Goal: Task Accomplishment & Management: Manage account settings

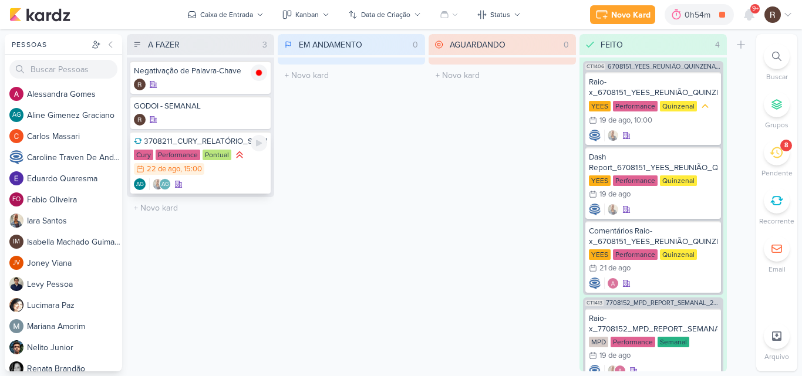
click at [222, 139] on div "3708211_CURY_RELATÓRIO_SEMANAL_CAMPANHA_CONTRATAÇÃO_RJ" at bounding box center [200, 141] width 133 height 11
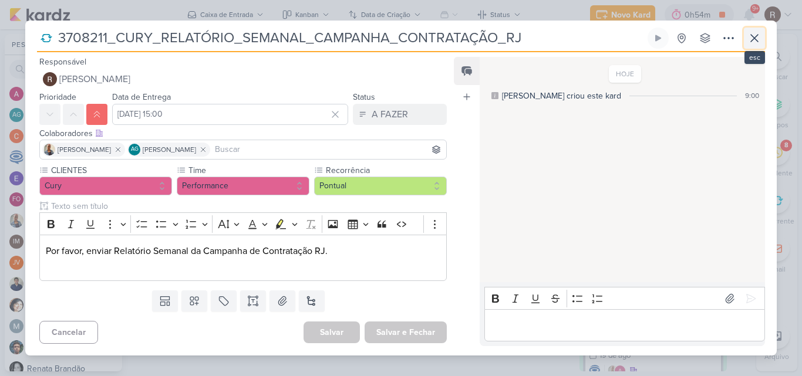
click at [746, 43] on button at bounding box center [754, 38] width 21 height 21
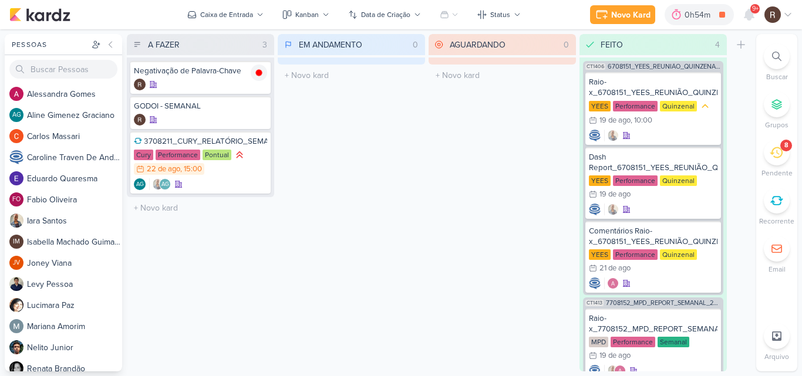
click at [773, 146] on div "8" at bounding box center [777, 153] width 26 height 26
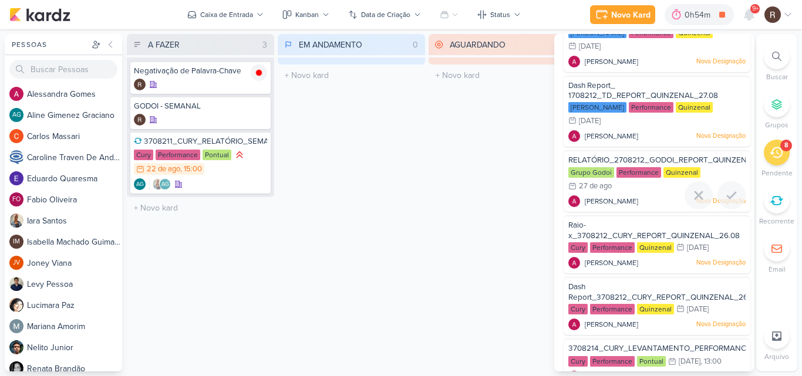
scroll to position [117, 0]
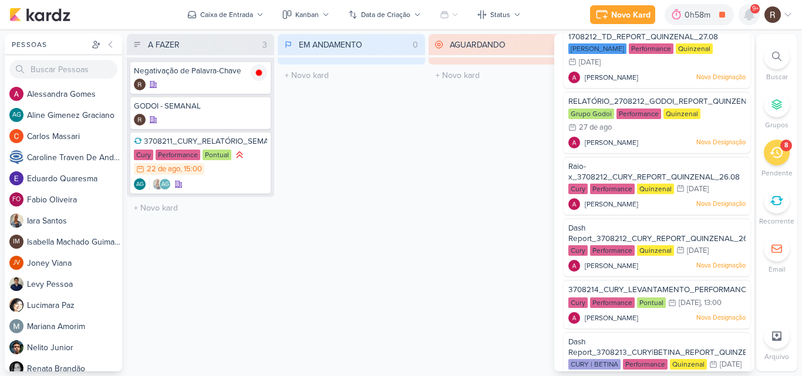
click at [749, 8] on icon at bounding box center [749, 15] width 14 height 14
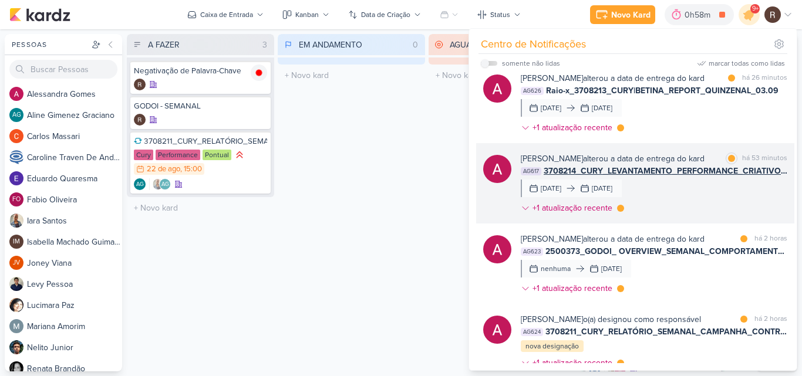
scroll to position [0, 0]
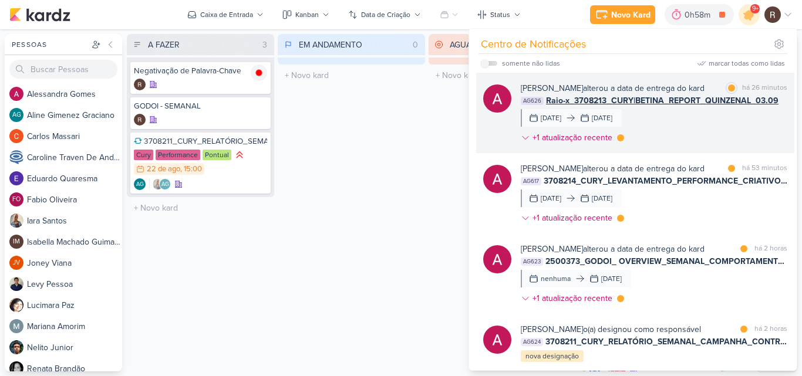
click at [691, 126] on div "[PERSON_NAME] alterou a data de entrega do kard marcar como lida há 26 minutos …" at bounding box center [654, 115] width 267 height 66
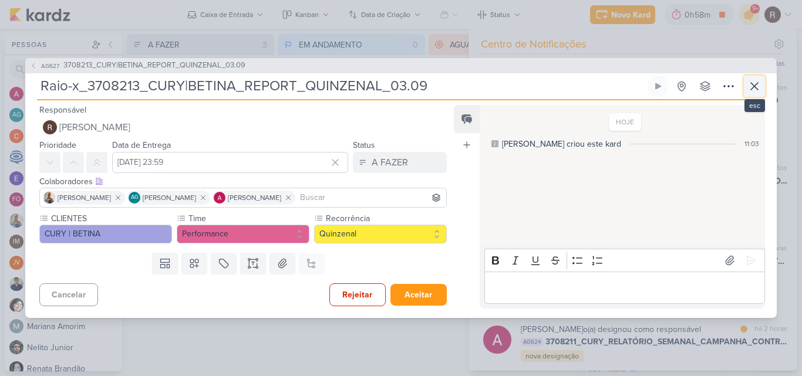
click at [752, 87] on icon at bounding box center [755, 86] width 14 height 14
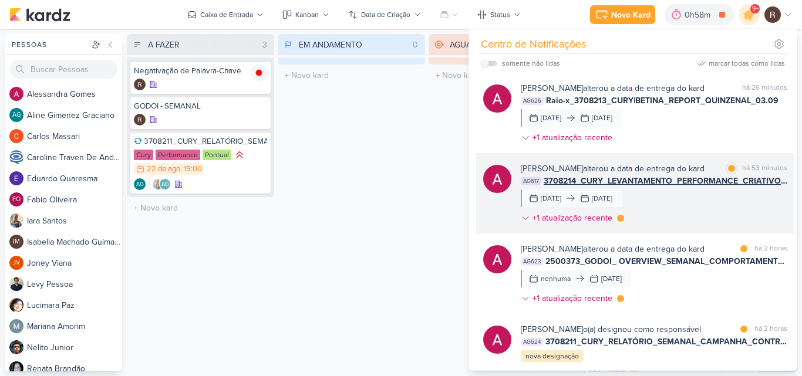
click at [661, 207] on div "[PERSON_NAME] alterou a data de entrega do kard marcar como lida há 53 minutos …" at bounding box center [654, 196] width 267 height 66
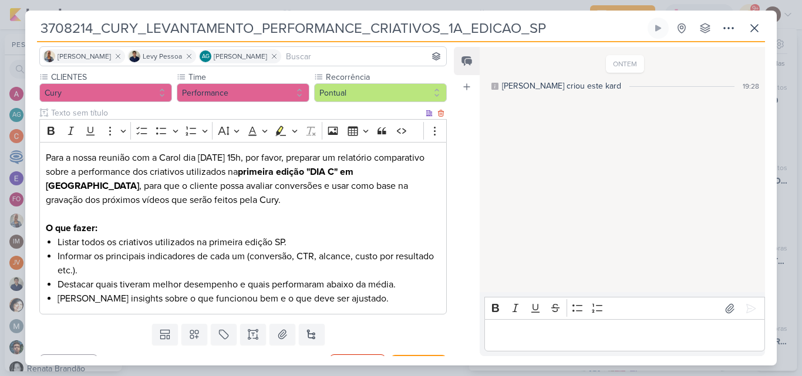
scroll to position [107, 0]
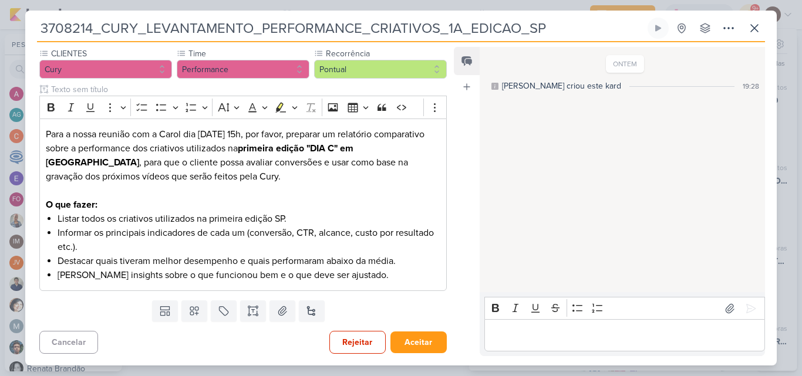
click at [529, 125] on div "ONTEM [PERSON_NAME] criou este kard 19:28" at bounding box center [622, 170] width 284 height 244
click at [751, 29] on icon at bounding box center [755, 28] width 14 height 14
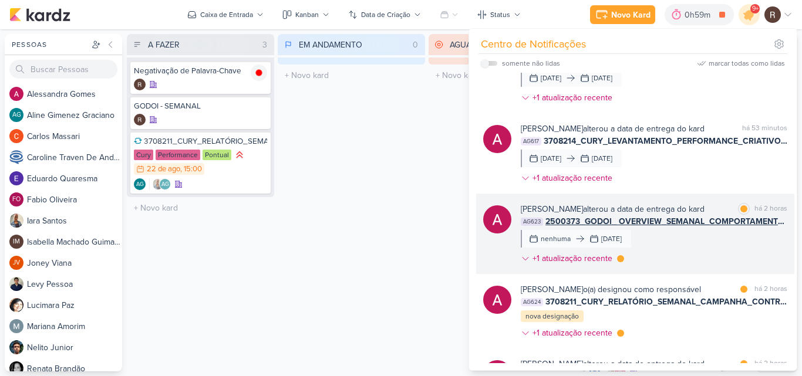
scroll to position [59, 0]
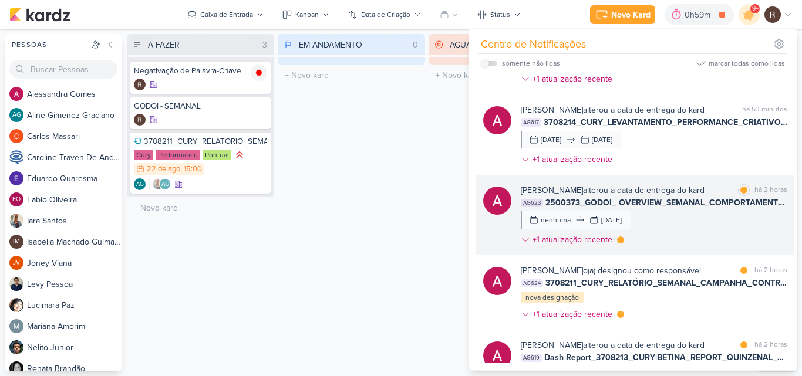
click at [647, 182] on div "[PERSON_NAME] alterou a data de entrega do kard marcar como lida há 2 horas AG6…" at bounding box center [635, 215] width 318 height 80
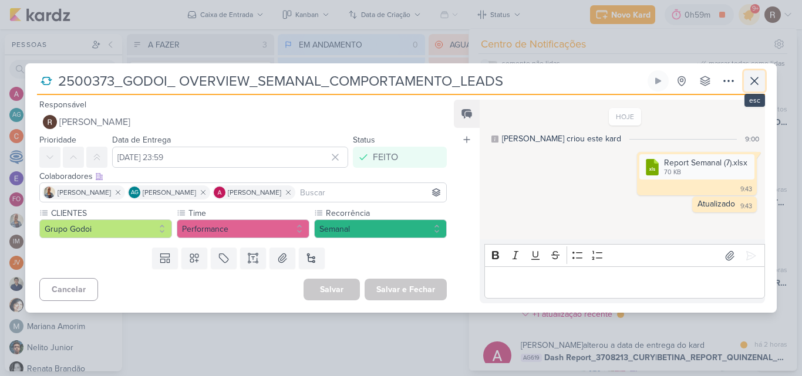
click at [754, 83] on icon at bounding box center [755, 81] width 14 height 14
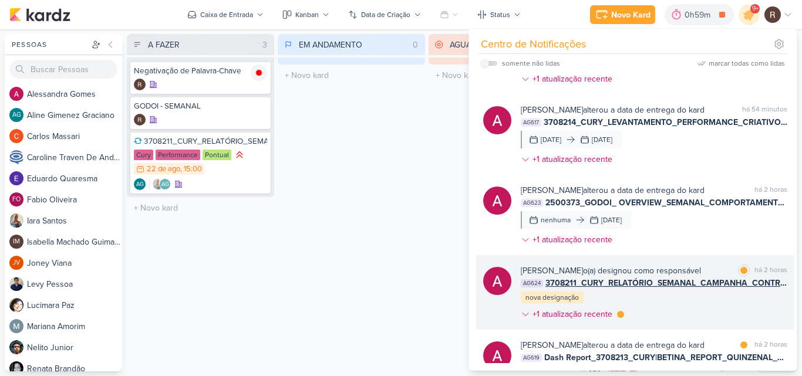
click at [649, 277] on div "[PERSON_NAME] o(a) designou como responsável" at bounding box center [611, 271] width 180 height 12
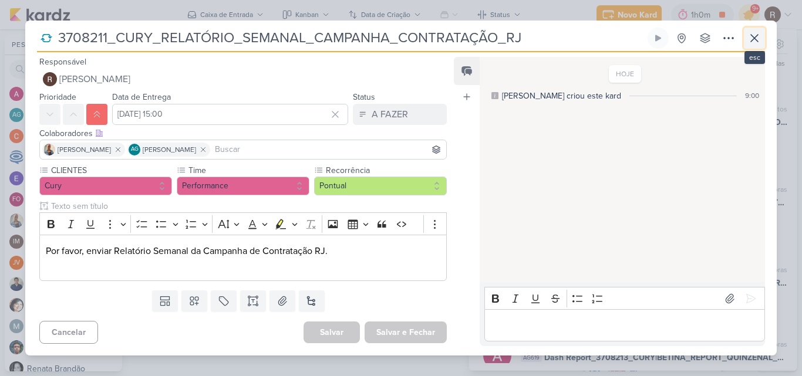
click at [749, 39] on icon at bounding box center [755, 38] width 14 height 14
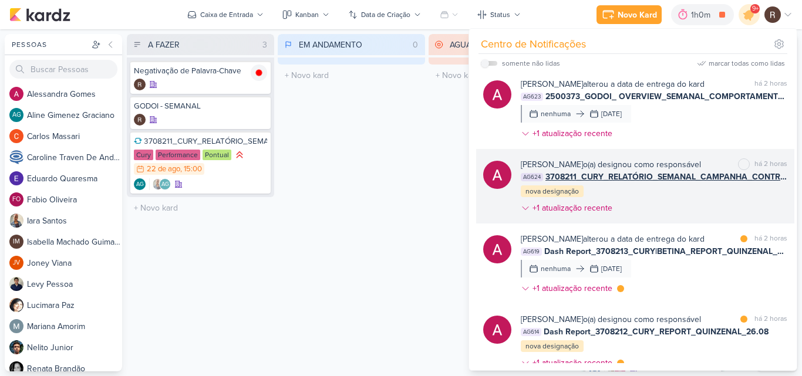
scroll to position [176, 0]
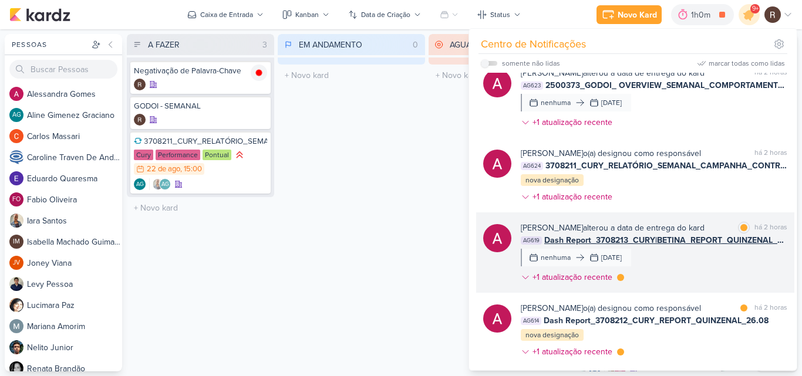
click at [682, 240] on span "Dash Report_3708213_CURY|BETINA_REPORT_QUINZENAL_03.09" at bounding box center [665, 240] width 243 height 12
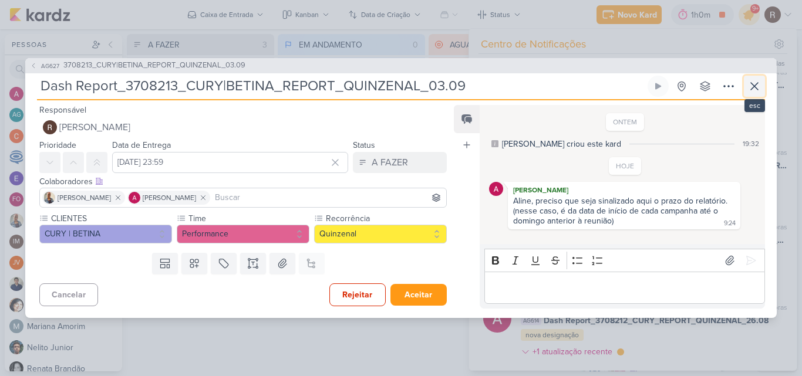
click at [761, 88] on icon at bounding box center [755, 86] width 14 height 14
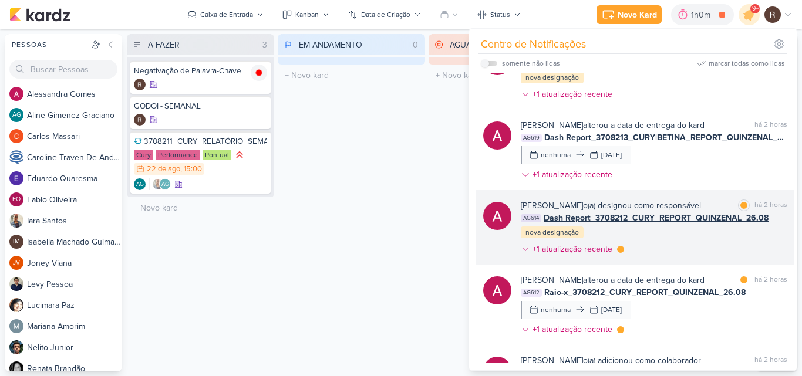
scroll to position [294, 0]
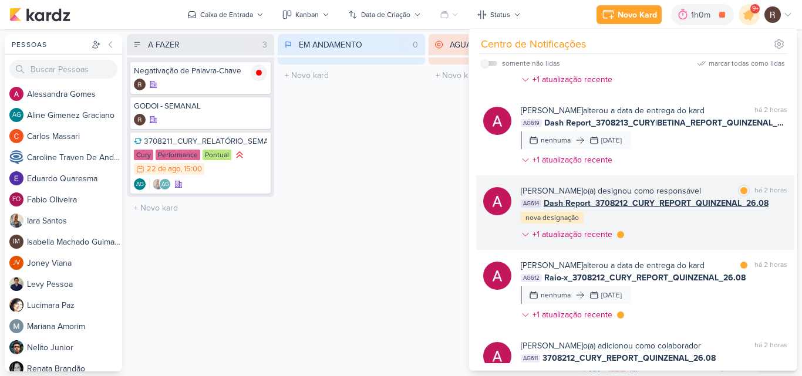
click at [654, 196] on div "[PERSON_NAME] o(a) designou como responsável" at bounding box center [611, 191] width 180 height 12
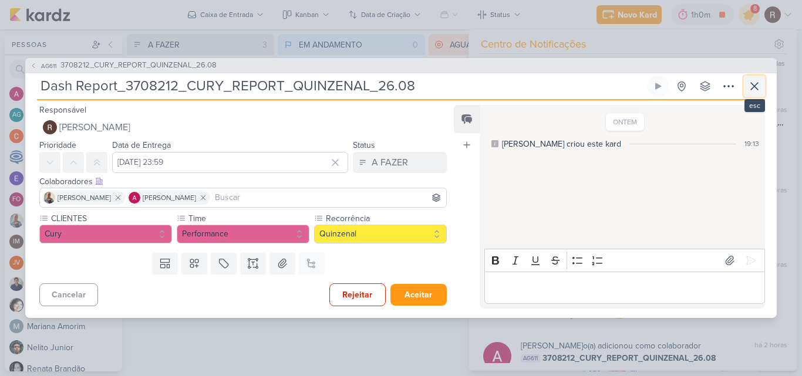
click at [749, 85] on icon at bounding box center [755, 86] width 14 height 14
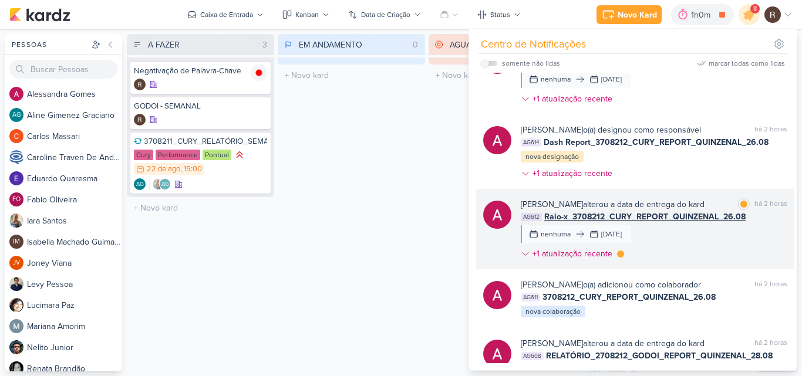
scroll to position [411, 0]
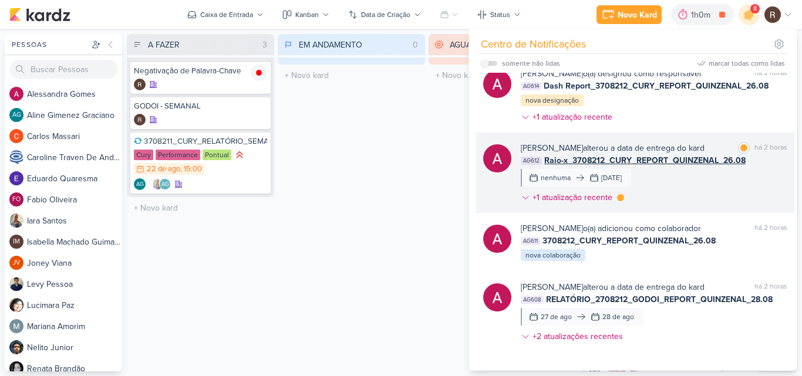
click at [664, 148] on div "[PERSON_NAME] alterou a data de entrega do kard" at bounding box center [613, 148] width 184 height 12
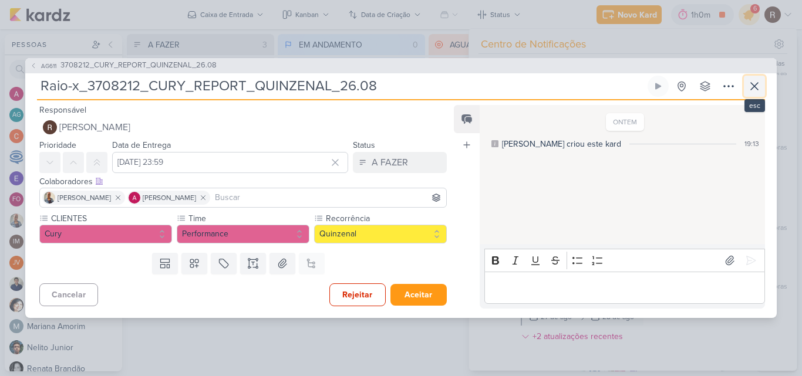
click at [751, 86] on icon at bounding box center [755, 86] width 14 height 14
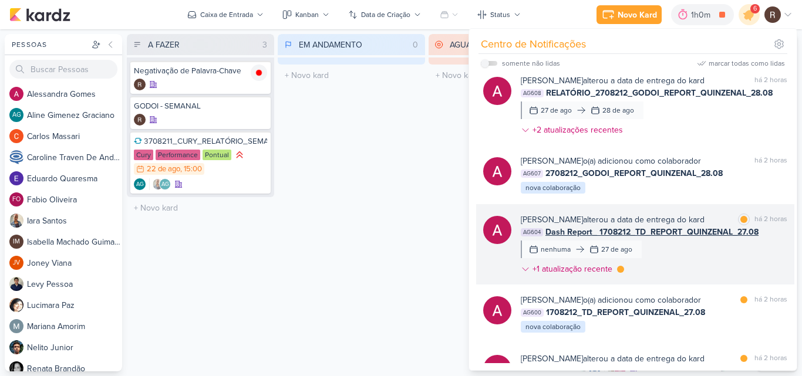
scroll to position [646, 0]
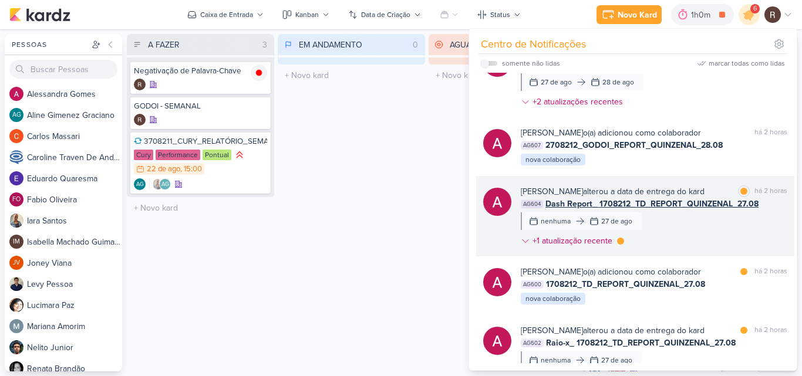
click at [641, 192] on div "[PERSON_NAME] alterou a data de entrega do kard" at bounding box center [613, 192] width 184 height 12
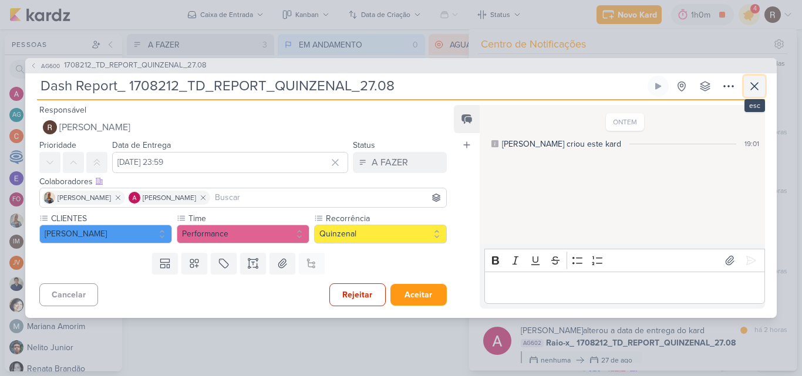
click at [748, 86] on icon at bounding box center [755, 86] width 14 height 14
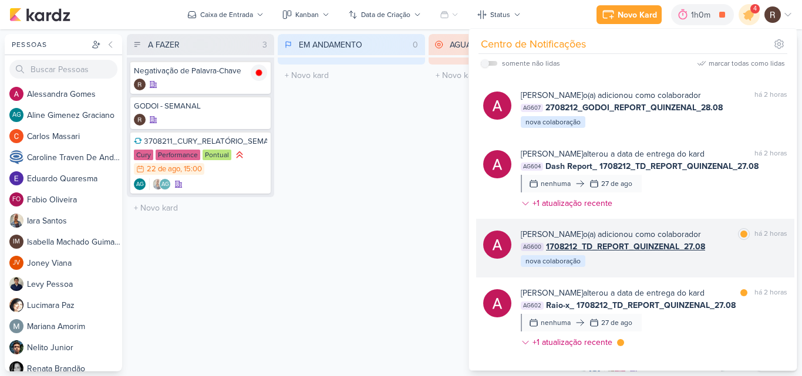
scroll to position [705, 0]
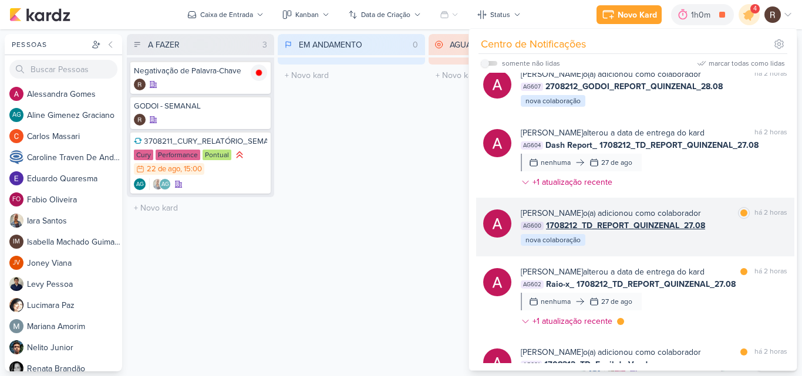
click at [683, 210] on div "[PERSON_NAME] o(a) adicionou como colaborador" at bounding box center [611, 213] width 180 height 12
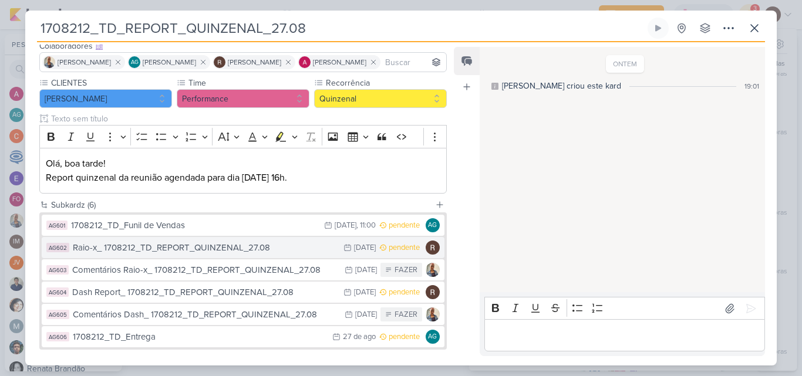
scroll to position [19, 0]
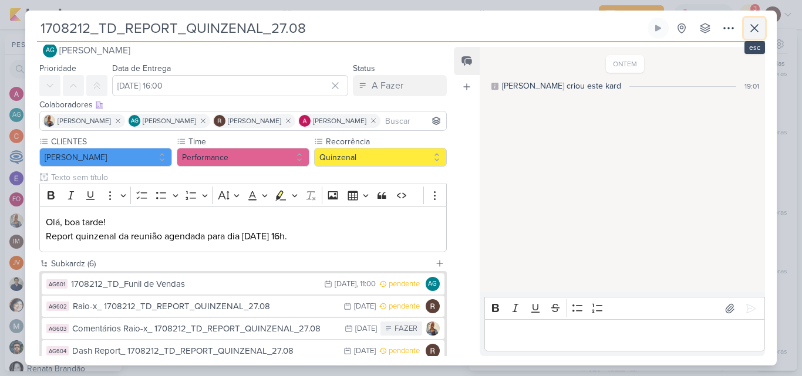
click at [759, 28] on icon at bounding box center [755, 28] width 14 height 14
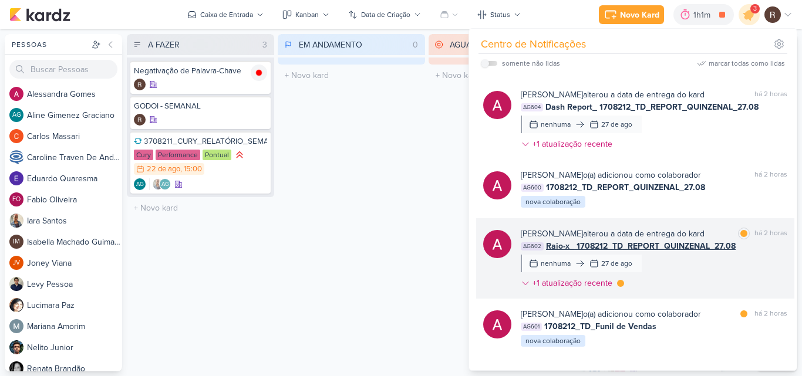
scroll to position [763, 0]
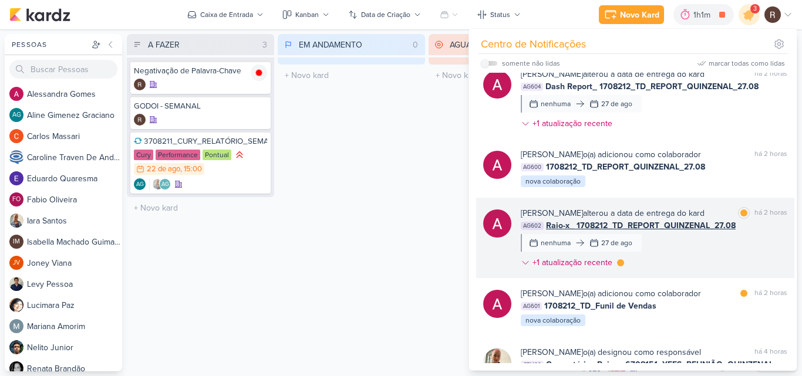
click at [755, 213] on div "há 2 horas" at bounding box center [771, 213] width 33 height 12
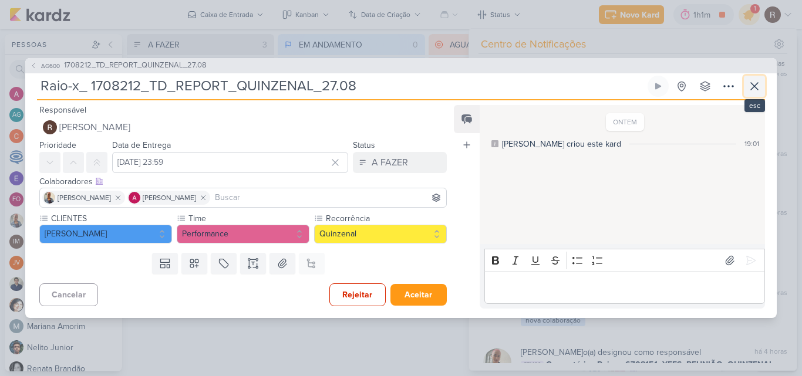
click at [754, 89] on icon at bounding box center [755, 86] width 14 height 14
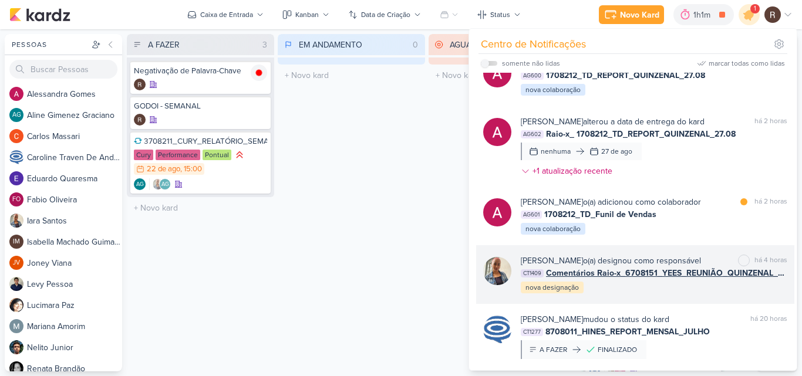
scroll to position [881, 0]
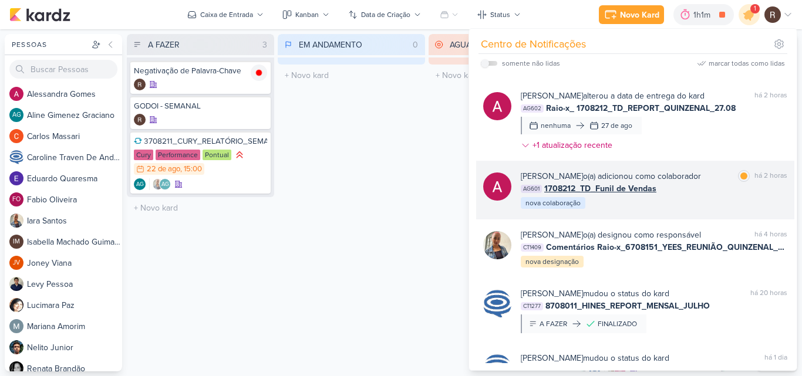
click at [722, 169] on div "[PERSON_NAME] o(a) adicionou como colaborador marcar como lida há 2 horas AG601…" at bounding box center [635, 190] width 318 height 59
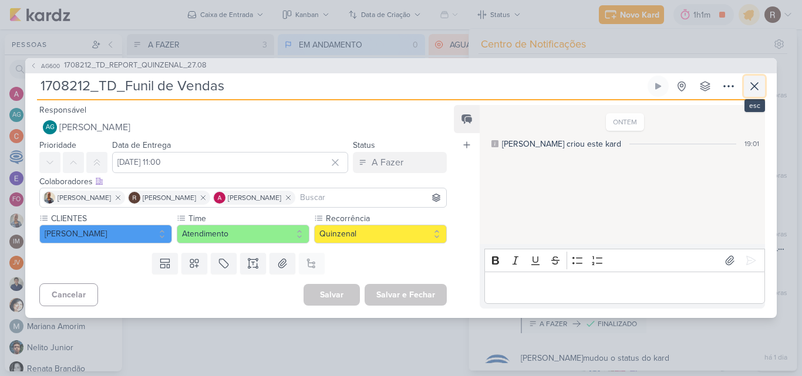
click at [751, 93] on icon at bounding box center [755, 86] width 14 height 14
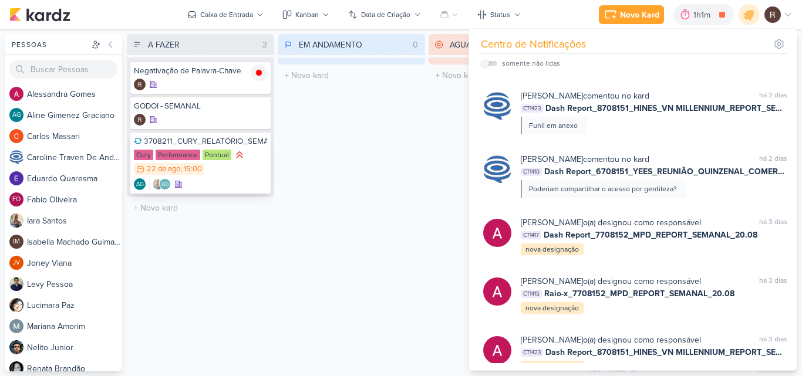
scroll to position [1287, 0]
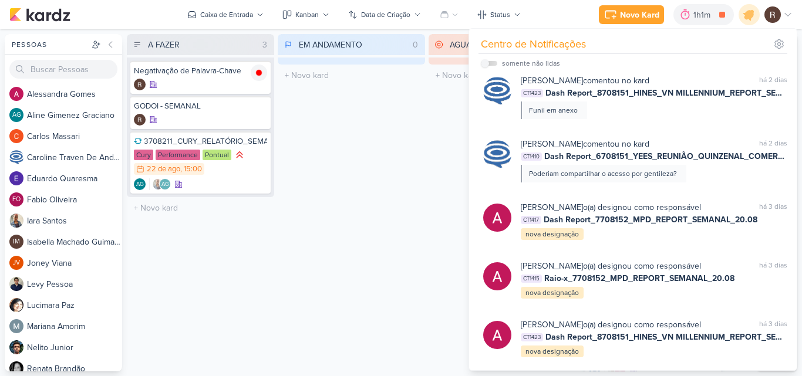
click at [382, 167] on div "EM ANDAMENTO 0 Mover Para Esquerda Mover Para Direita [GEOGRAPHIC_DATA] O títul…" at bounding box center [351, 203] width 147 height 338
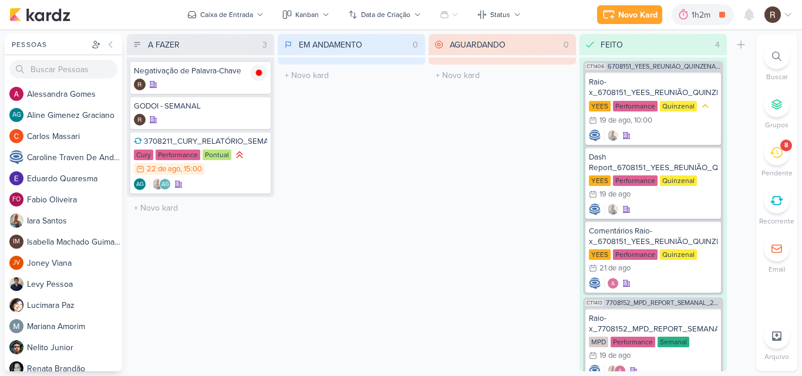
click at [779, 153] on icon at bounding box center [776, 152] width 13 height 13
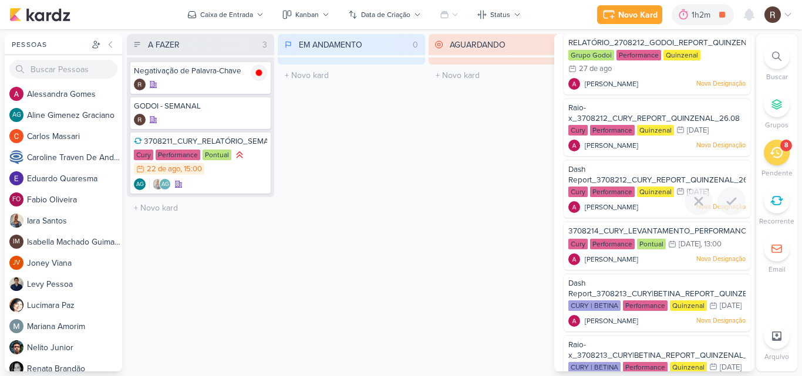
scroll to position [232, 0]
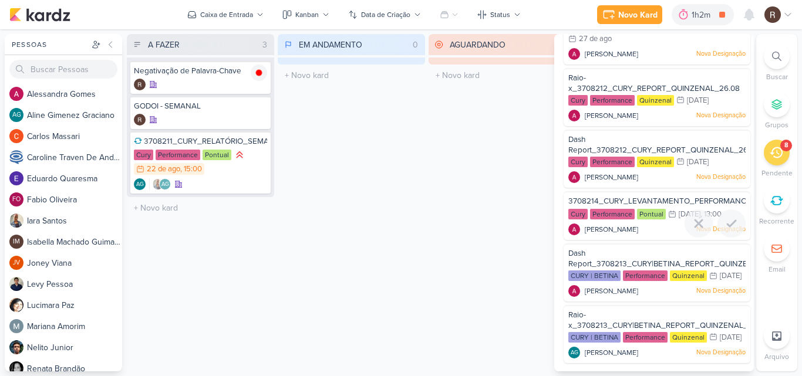
click at [648, 197] on span "3708214_CURY_LEVANTAMENTO_PERFORMANCE_CRIATIVOS_1A_EDICAO_SP" at bounding box center [712, 201] width 286 height 9
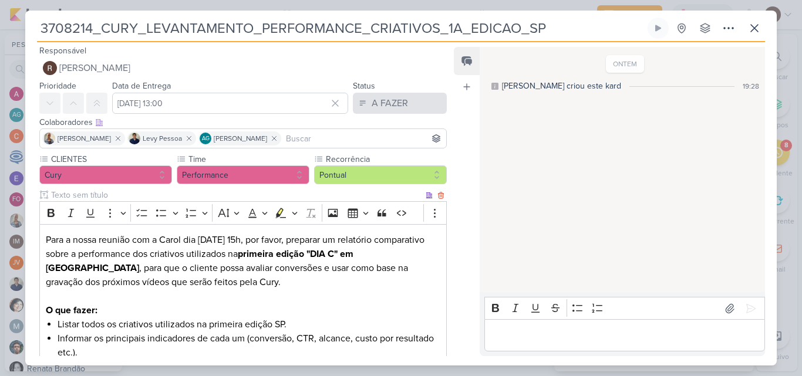
scroll to position [0, 0]
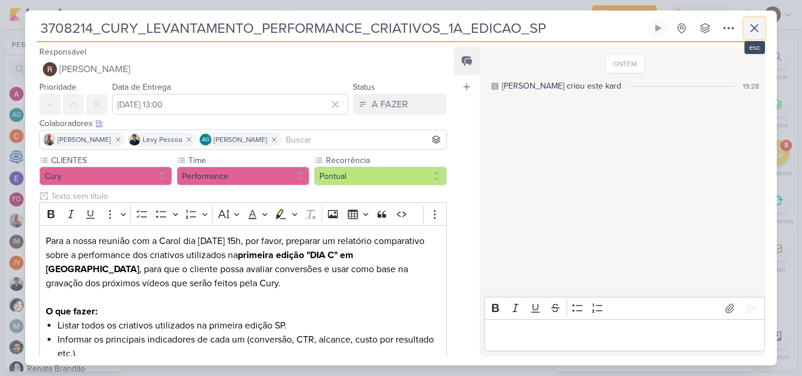
click at [755, 24] on icon at bounding box center [755, 28] width 14 height 14
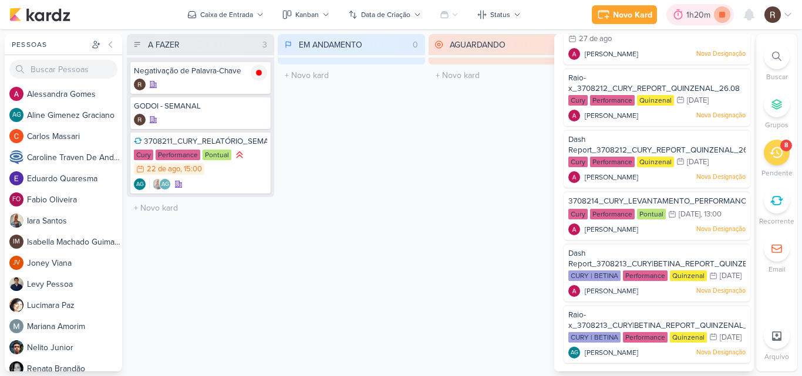
click at [721, 16] on icon at bounding box center [722, 15] width 6 height 6
click at [707, 16] on div "1h20m" at bounding box center [717, 15] width 28 height 12
